Goal: Complete Application Form: Complete application form

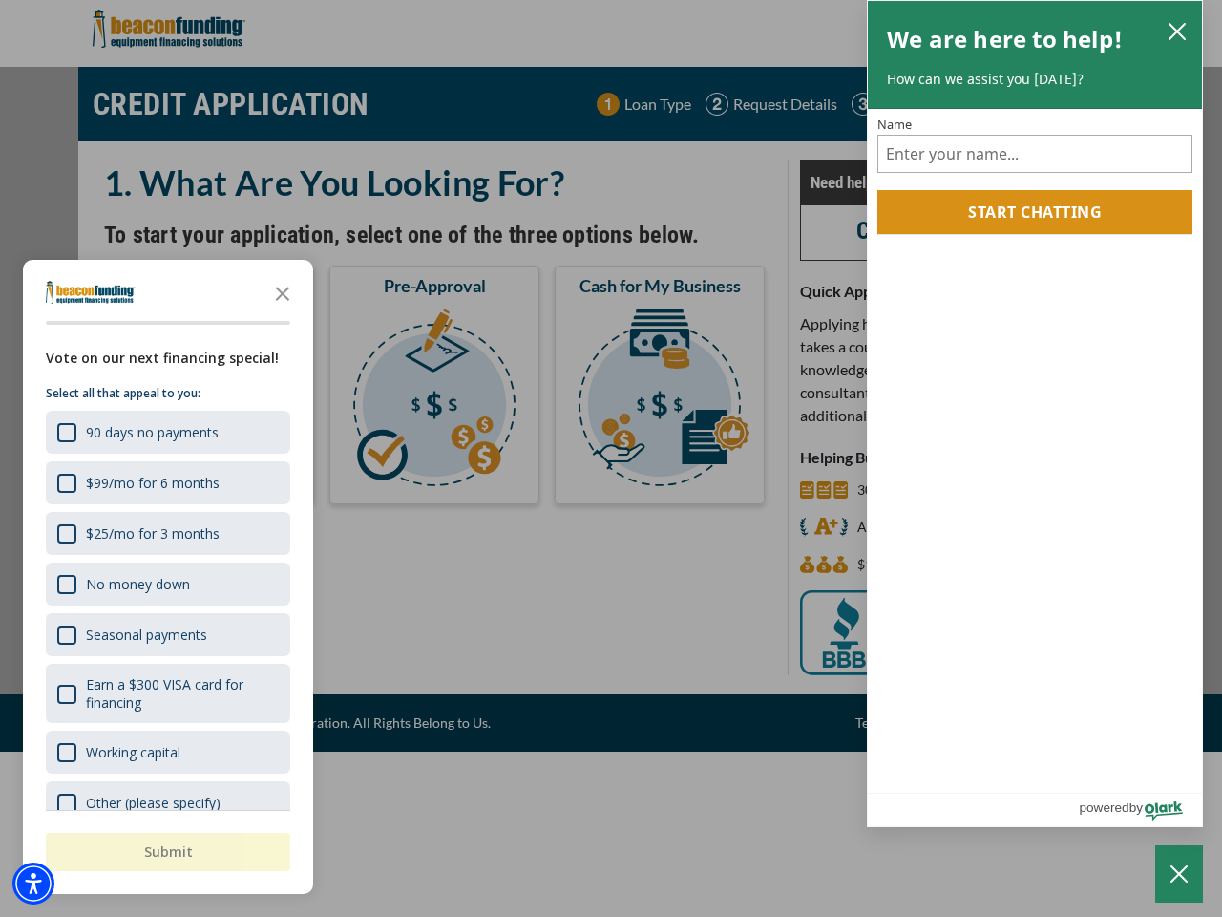
click at [611, 458] on div "button" at bounding box center [611, 458] width 1222 height 917
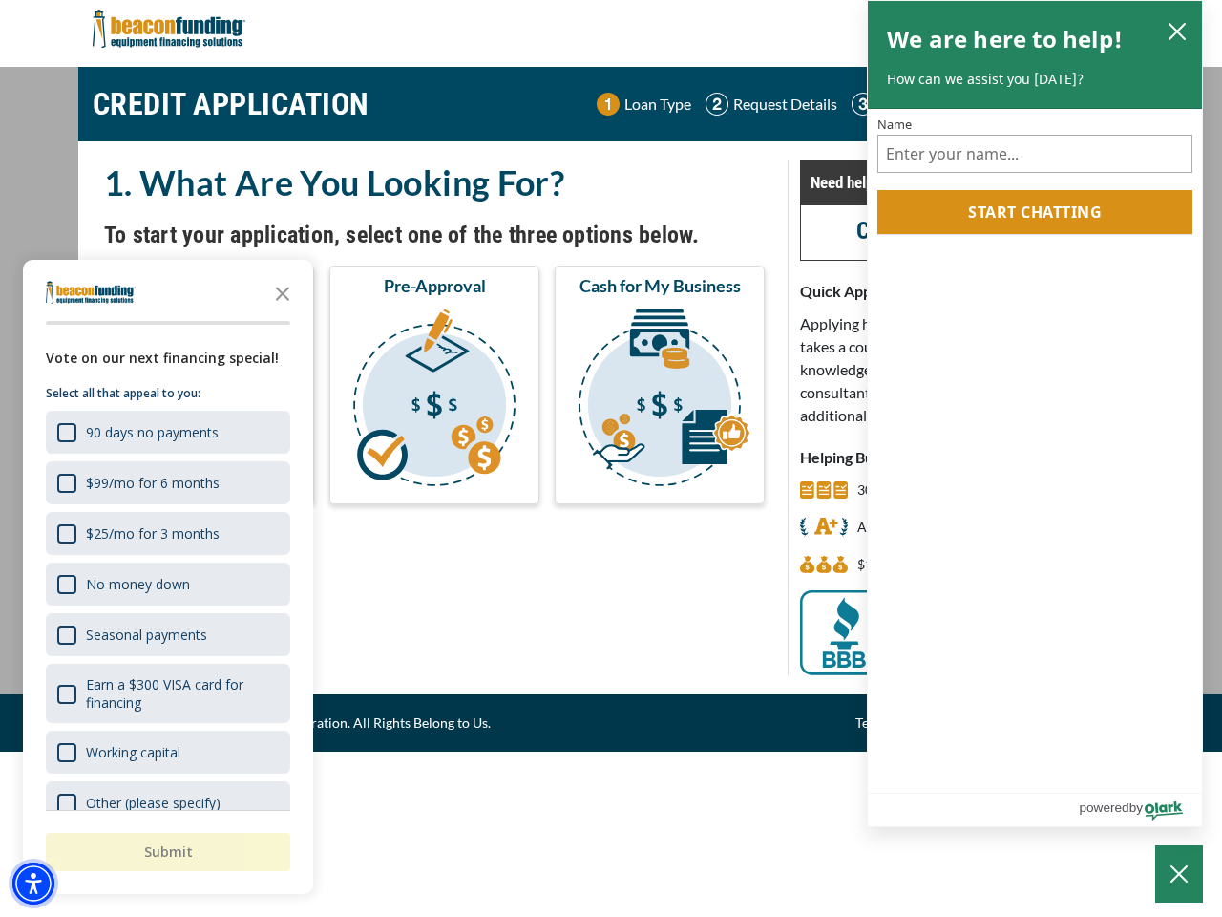
click at [33, 883] on img "Accessibility Menu" at bounding box center [33, 883] width 42 height 42
click at [611, 458] on body "Skip to main content Enable accessibility for low vision Open the accessibility…" at bounding box center [611, 458] width 1222 height 917
click at [283, 292] on body "Skip to main content Enable accessibility for low vision Open the accessibility…" at bounding box center [611, 458] width 1222 height 917
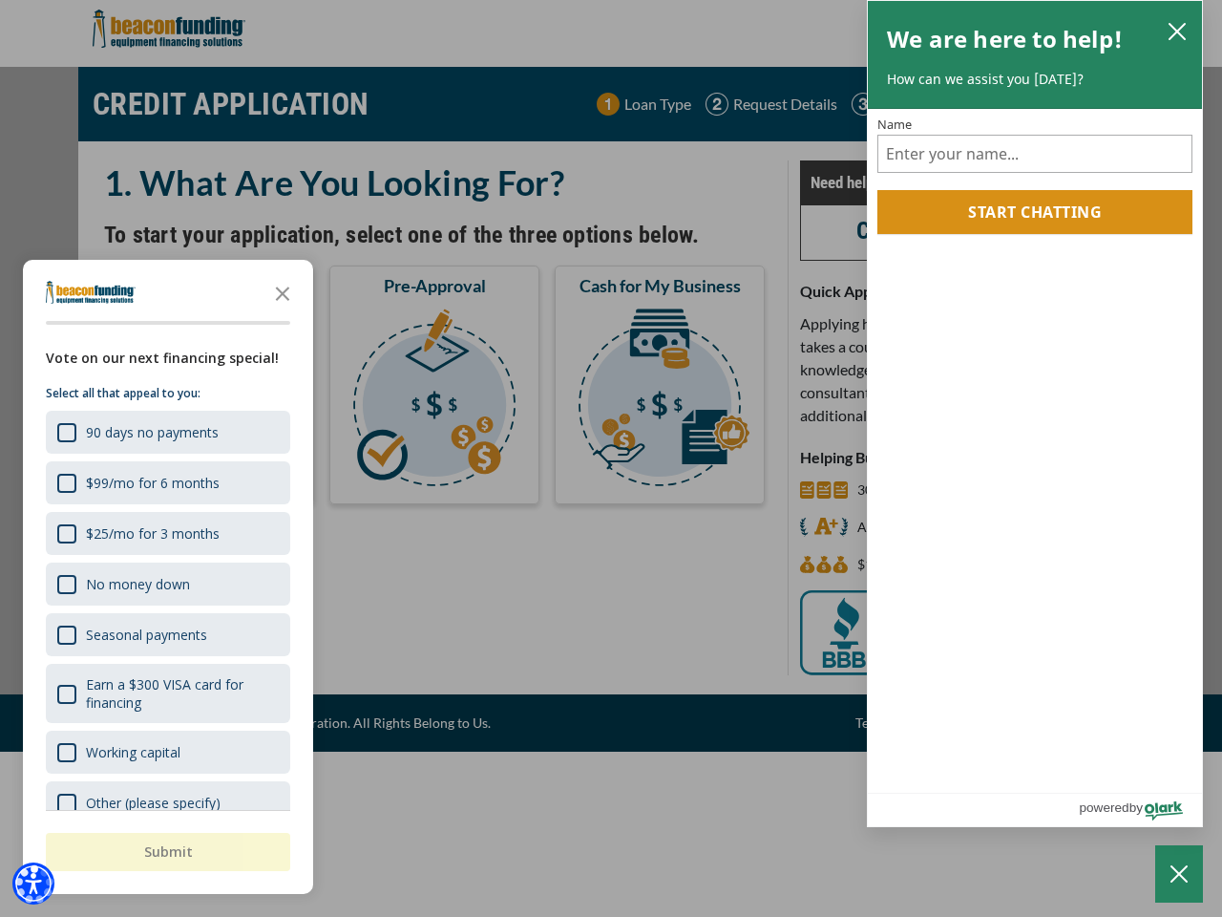
click at [166, 432] on body "Skip to main content Enable accessibility for low vision Open the accessibility…" at bounding box center [611, 458] width 1222 height 917
click at [166, 482] on body "Skip to main content Enable accessibility for low vision Open the accessibility…" at bounding box center [611, 458] width 1222 height 917
click at [166, 533] on body "Skip to main content Enable accessibility for low vision Open the accessibility…" at bounding box center [611, 458] width 1222 height 917
click at [166, 583] on body "Skip to main content Enable accessibility for low vision Open the accessibility…" at bounding box center [611, 458] width 1222 height 917
click at [166, 634] on body "Skip to main content Enable accessibility for low vision Open the accessibility…" at bounding box center [611, 458] width 1222 height 917
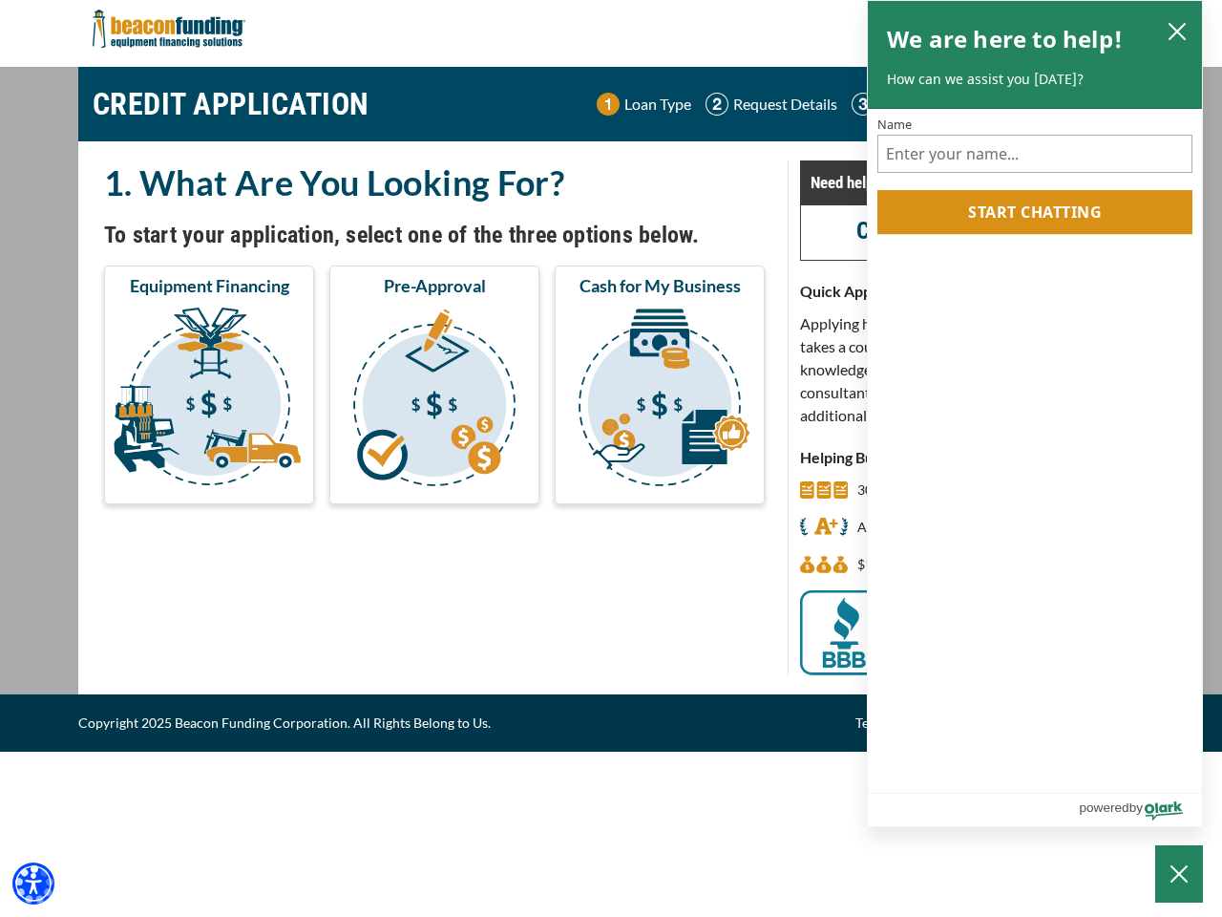
click at [166, 693] on body "Skip to main content Enable accessibility for low vision Open the accessibility…" at bounding box center [611, 458] width 1222 height 917
